Goal: Find specific page/section: Find specific page/section

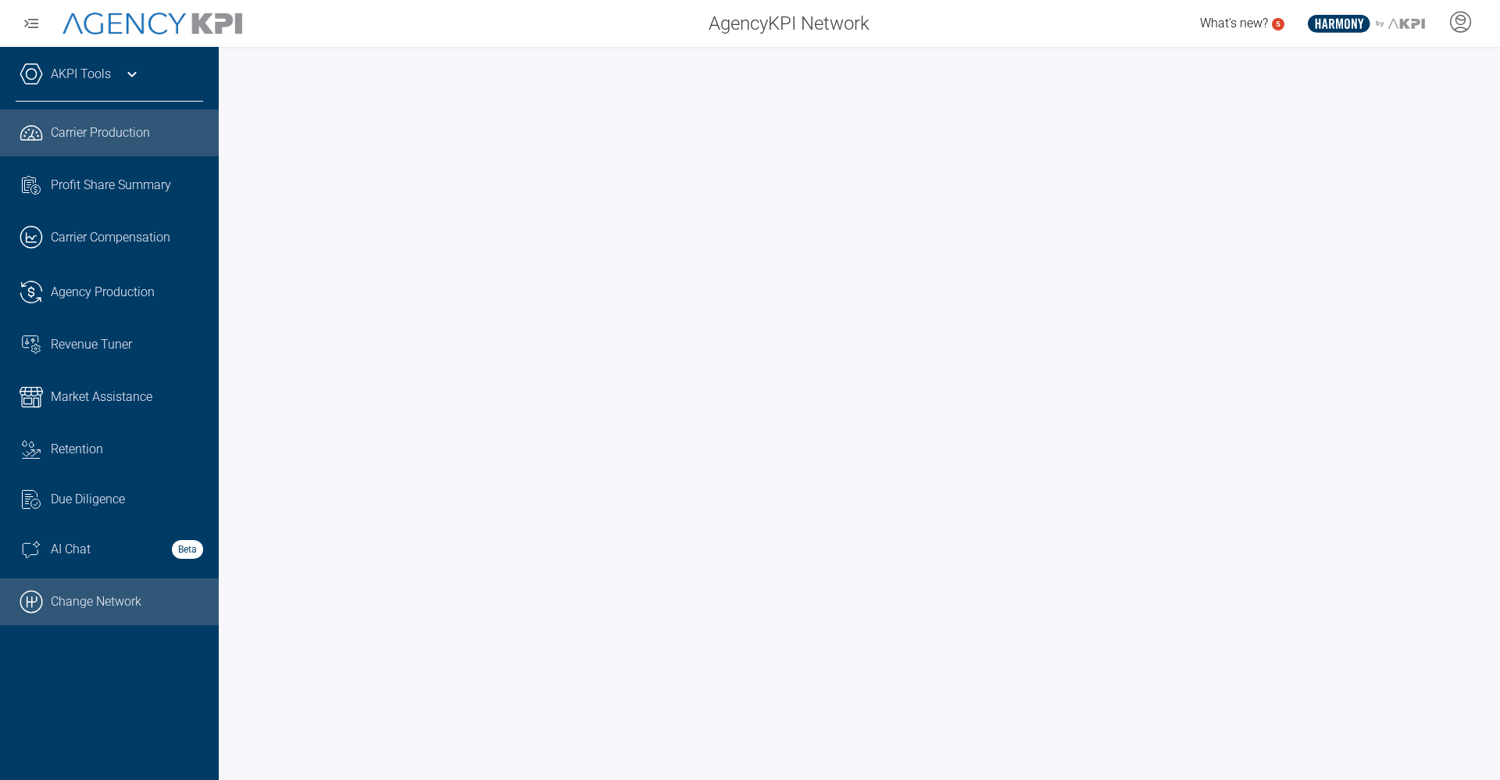
click at [50, 587] on link ".cls-1{fill:none;stroke:#000;stroke-linecap:round;stroke-linejoin:round;stroke-…" at bounding box center [109, 601] width 219 height 47
